Goal: Task Accomplishment & Management: Manage account settings

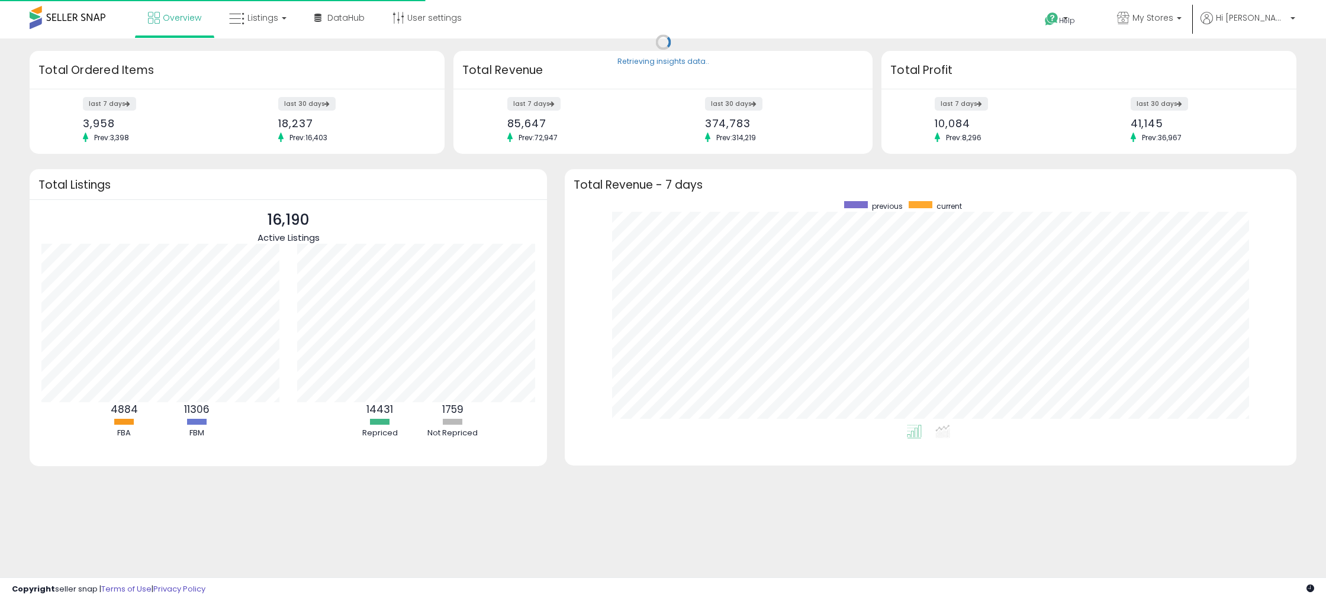
scroll to position [224, 707]
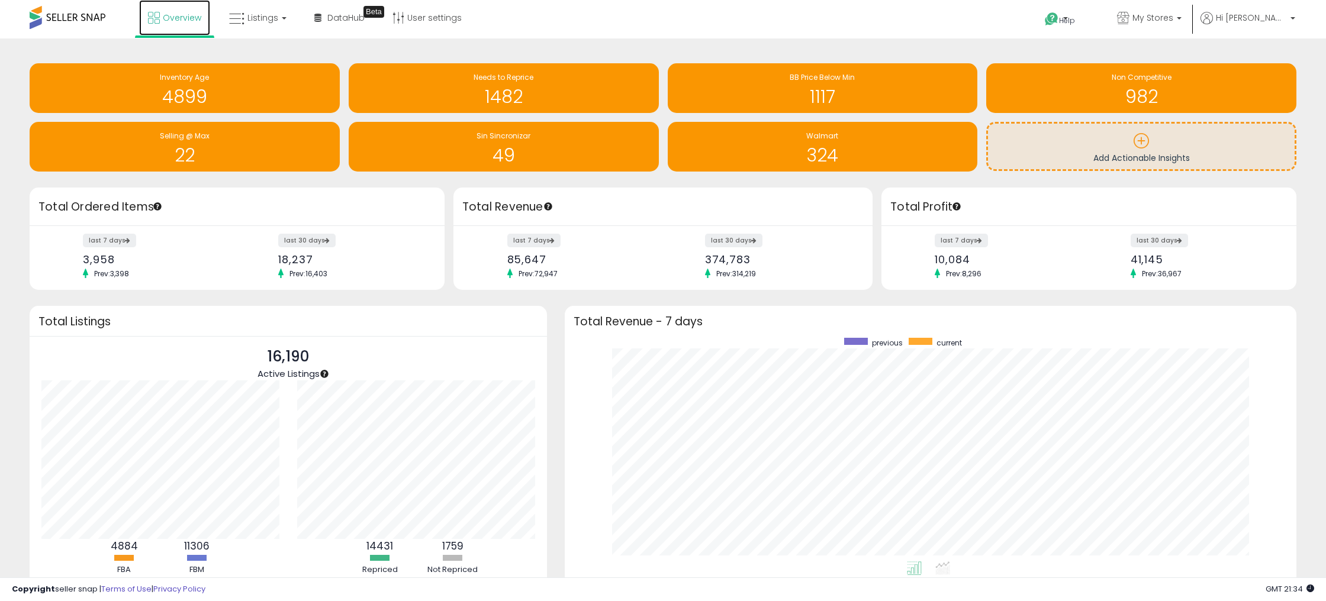
click at [167, 18] on span "Overview" at bounding box center [182, 18] width 38 height 12
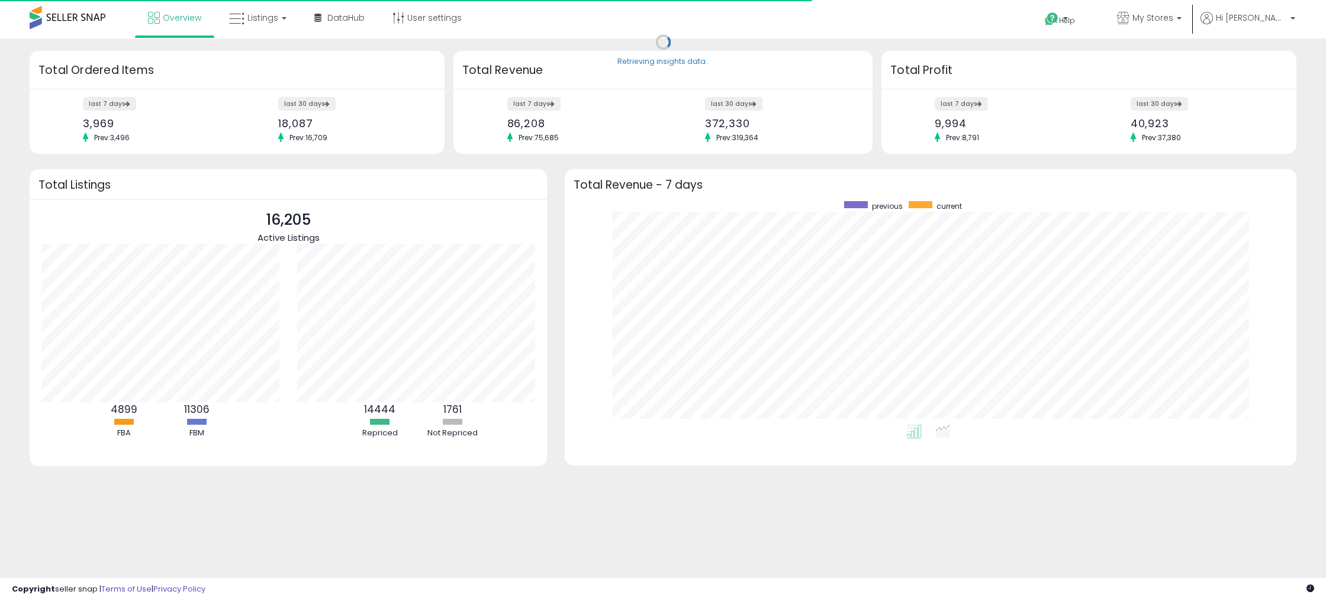
scroll to position [224, 707]
click at [1153, 102] on label "last 30 days" at bounding box center [1160, 103] width 59 height 15
